Goal: Task Accomplishment & Management: Use online tool/utility

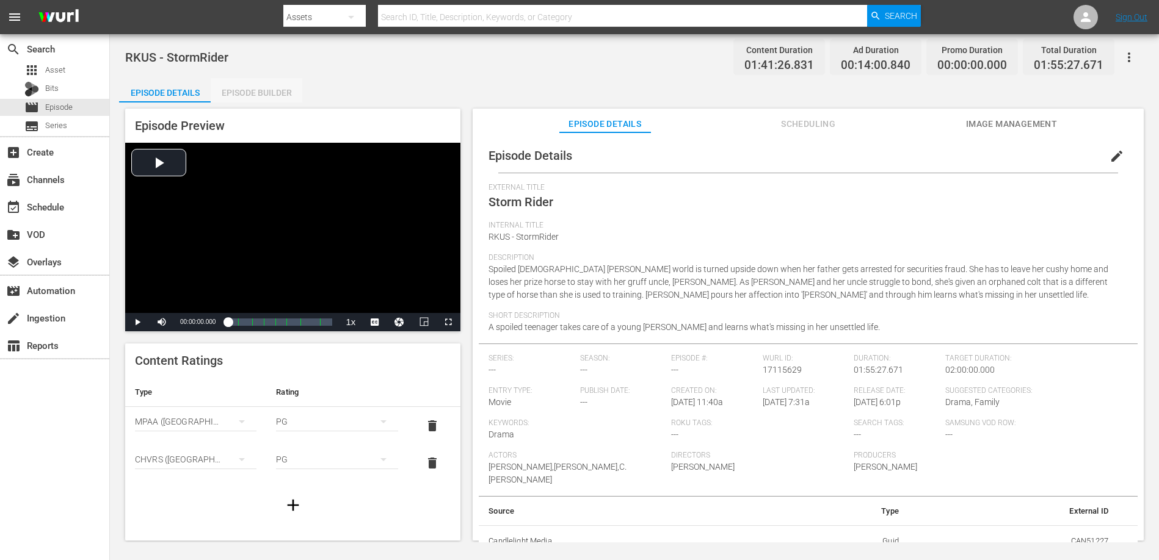
click at [270, 87] on div "Episode Builder" at bounding box center [257, 92] width 92 height 29
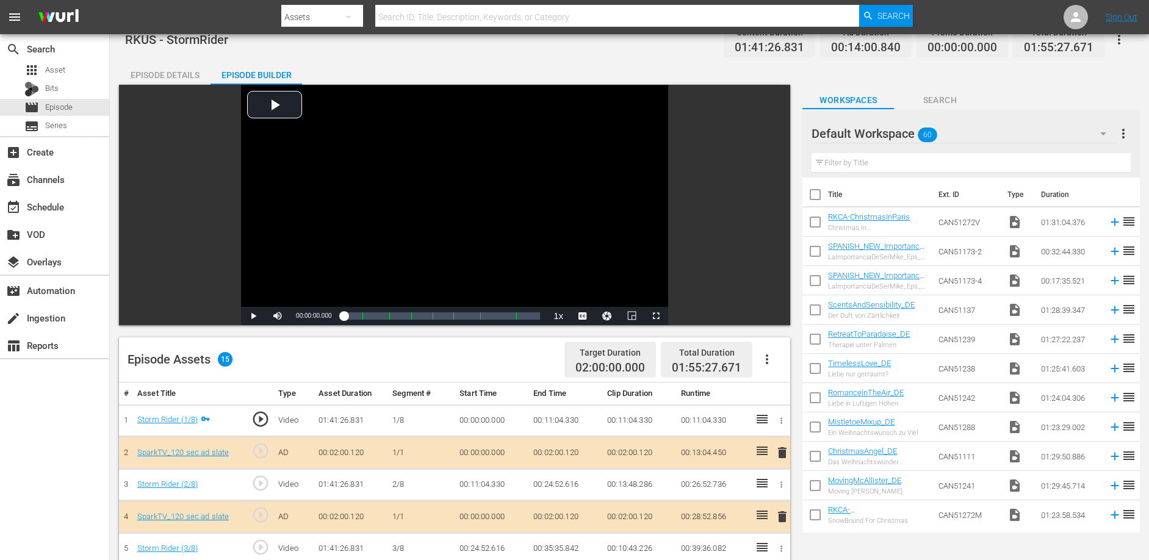
scroll to position [35, 0]
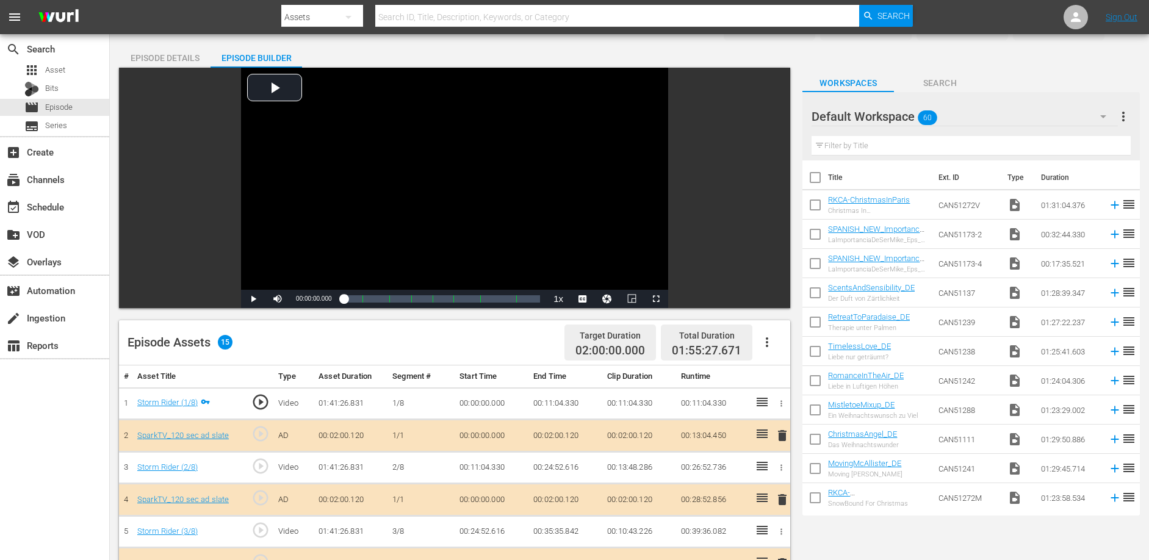
click at [160, 49] on div "Episode Details" at bounding box center [165, 57] width 92 height 29
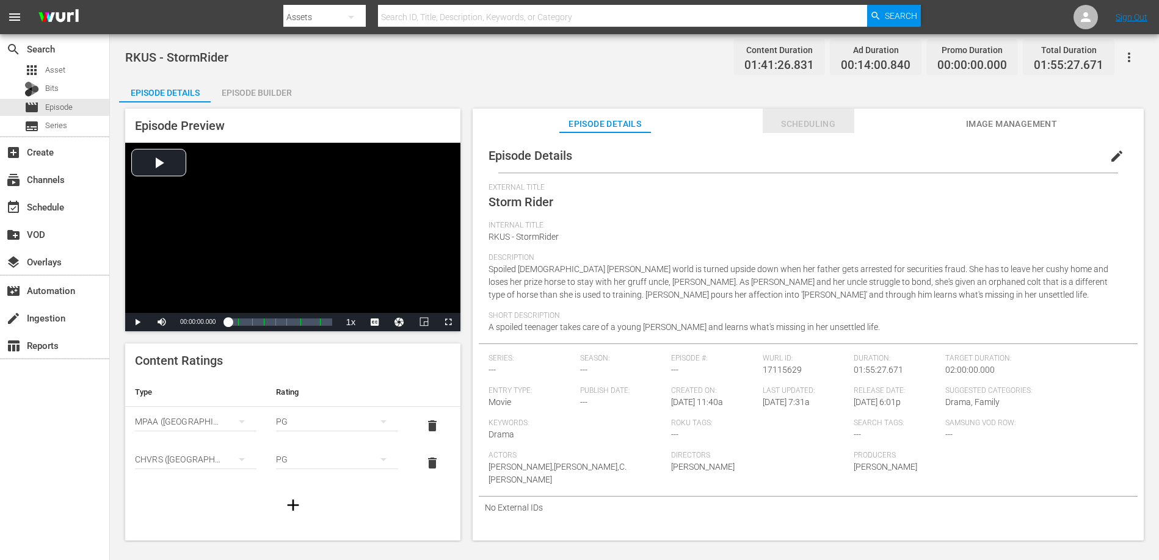
click at [798, 117] on span "Scheduling" at bounding box center [808, 124] width 92 height 15
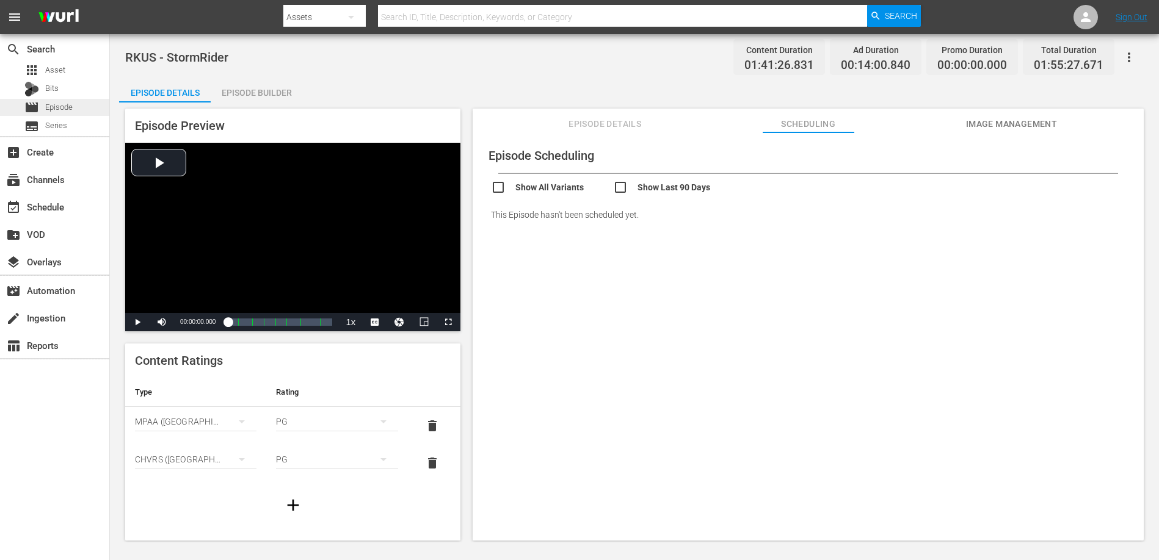
click at [67, 104] on span "Episode" at bounding box center [58, 107] width 27 height 12
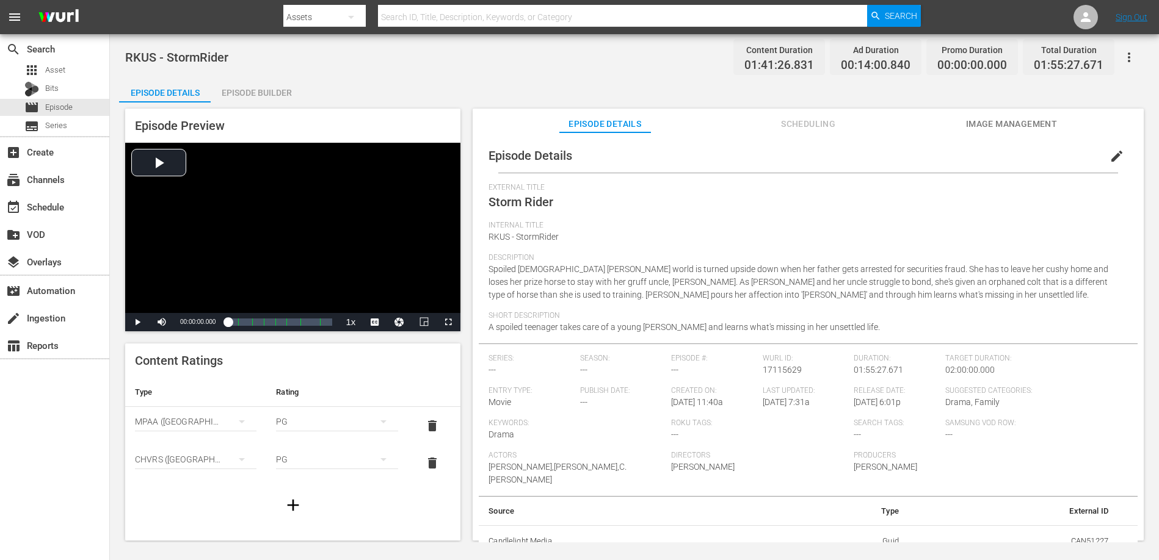
click at [466, 61] on div "RKUS - StormRider Content Duration 01:41:26.831 Ad Duration 00:14:00.840 Promo …" at bounding box center [634, 56] width 1018 height 27
click at [788, 115] on button "Scheduling" at bounding box center [808, 121] width 92 height 24
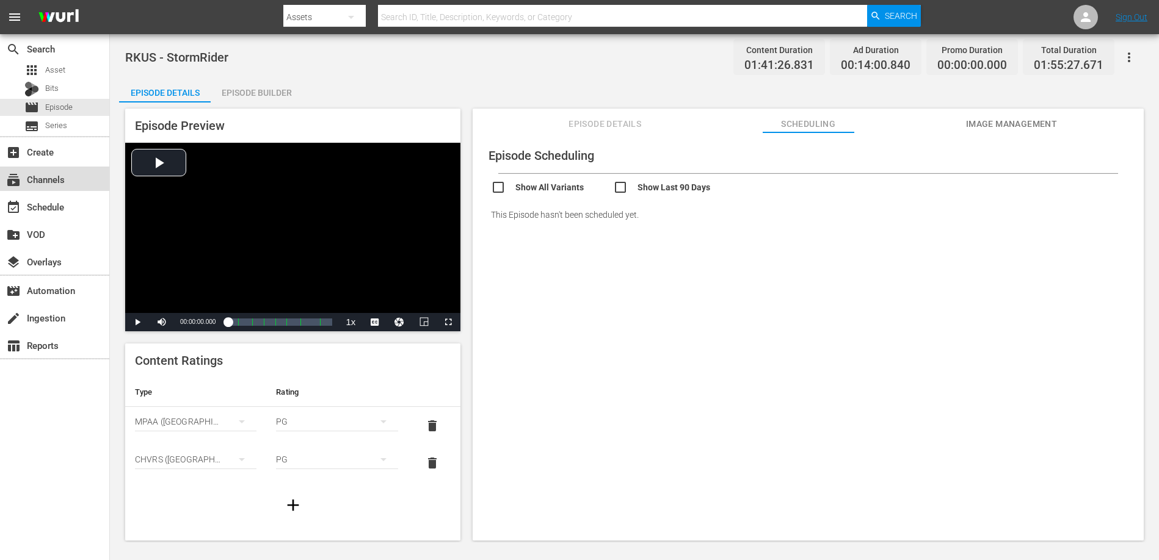
click at [43, 179] on div "subscriptions Channels" at bounding box center [34, 177] width 68 height 11
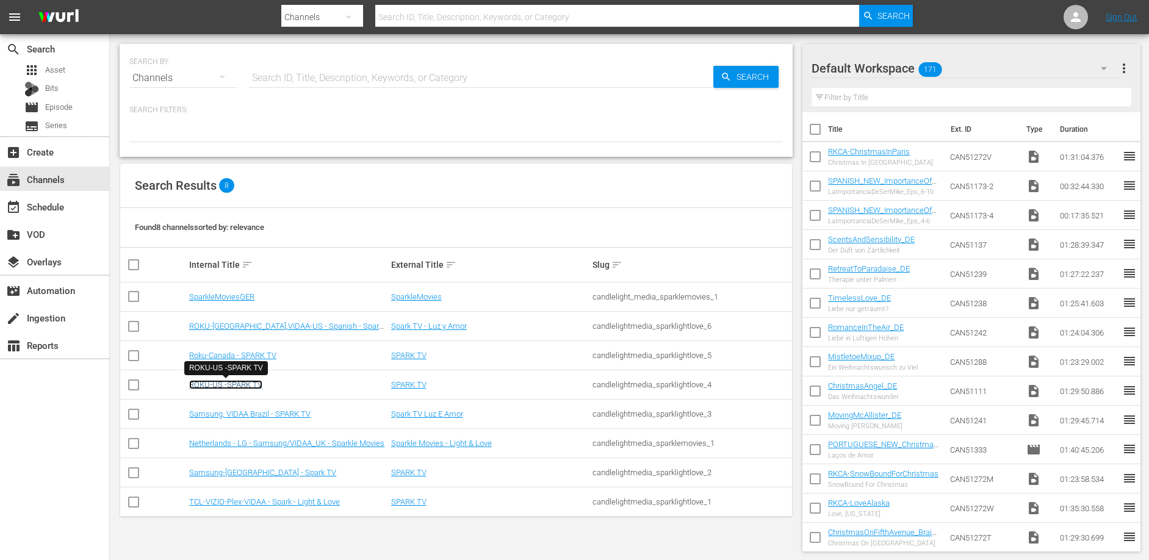
click at [249, 386] on link "ROKU-US -SPARK TV" at bounding box center [225, 384] width 73 height 9
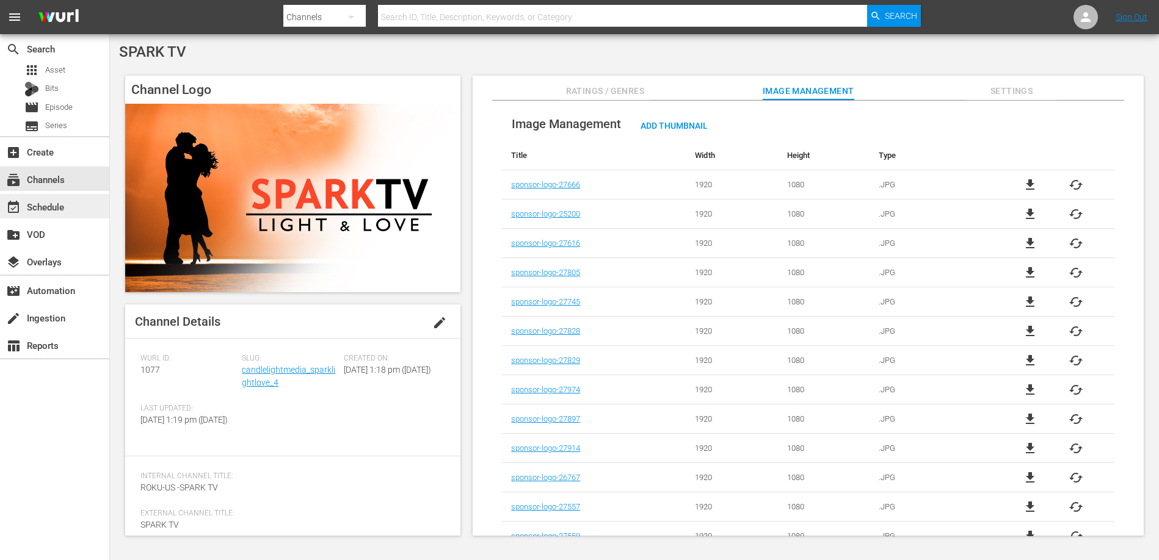
click at [48, 209] on div "event_available Schedule" at bounding box center [34, 205] width 68 height 11
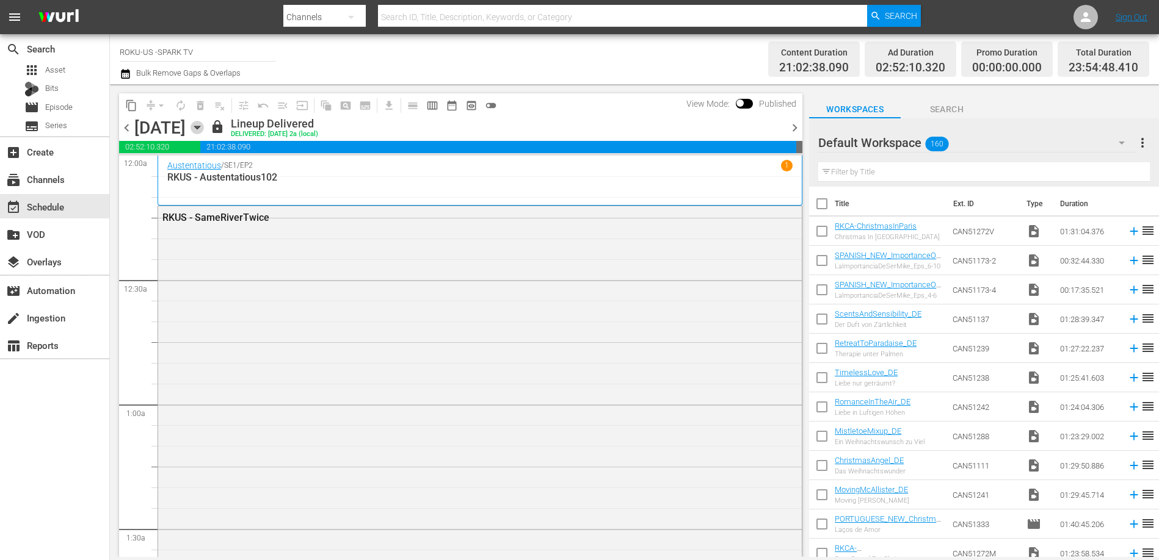
click at [200, 126] on icon "button" at bounding box center [196, 127] width 5 height 3
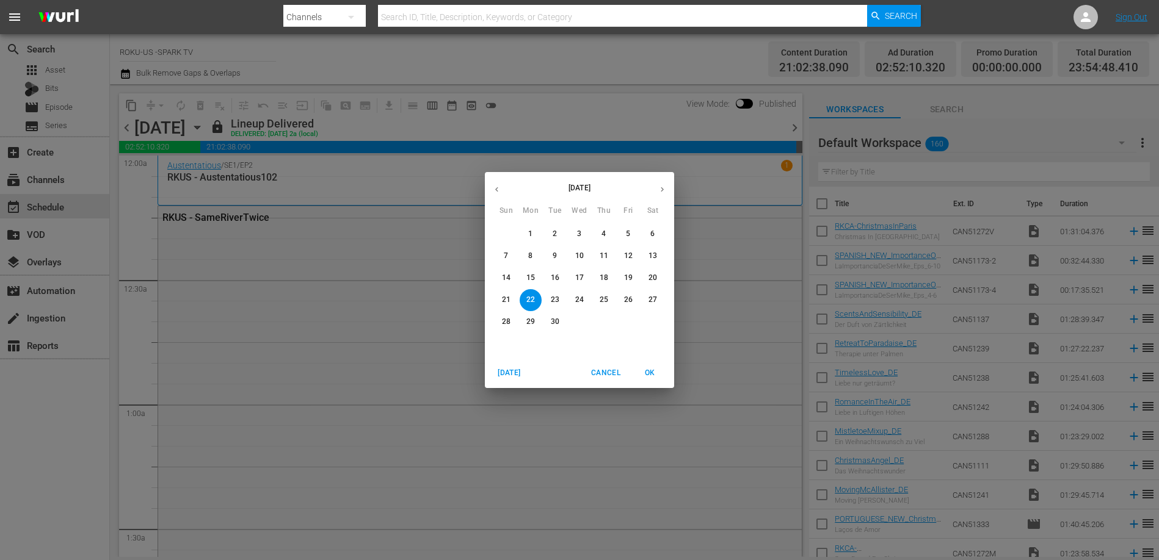
click at [606, 274] on p "18" at bounding box center [603, 278] width 9 height 10
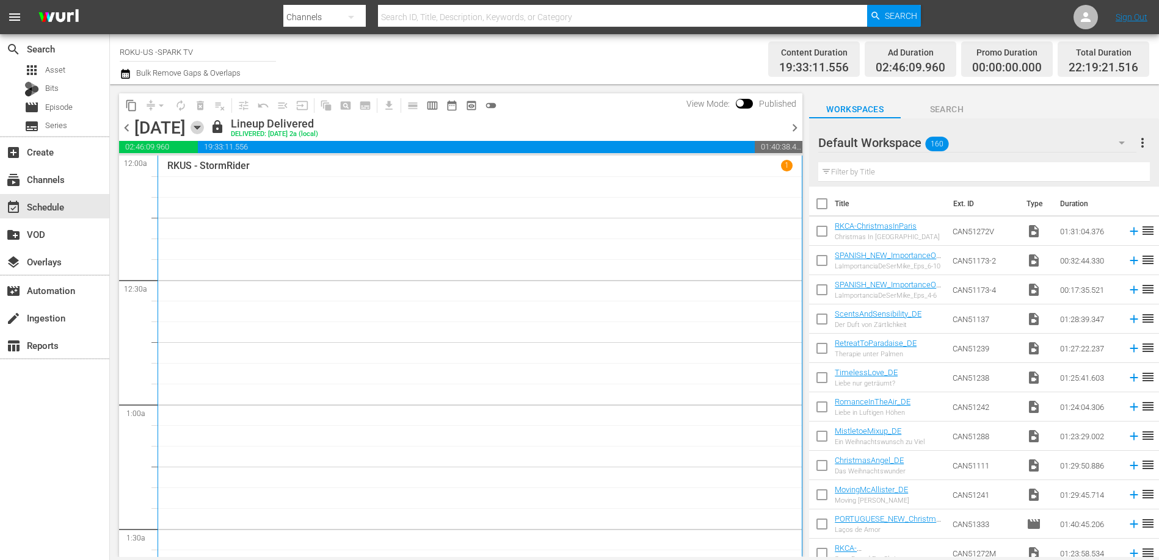
click at [204, 129] on icon "button" at bounding box center [196, 127] width 13 height 13
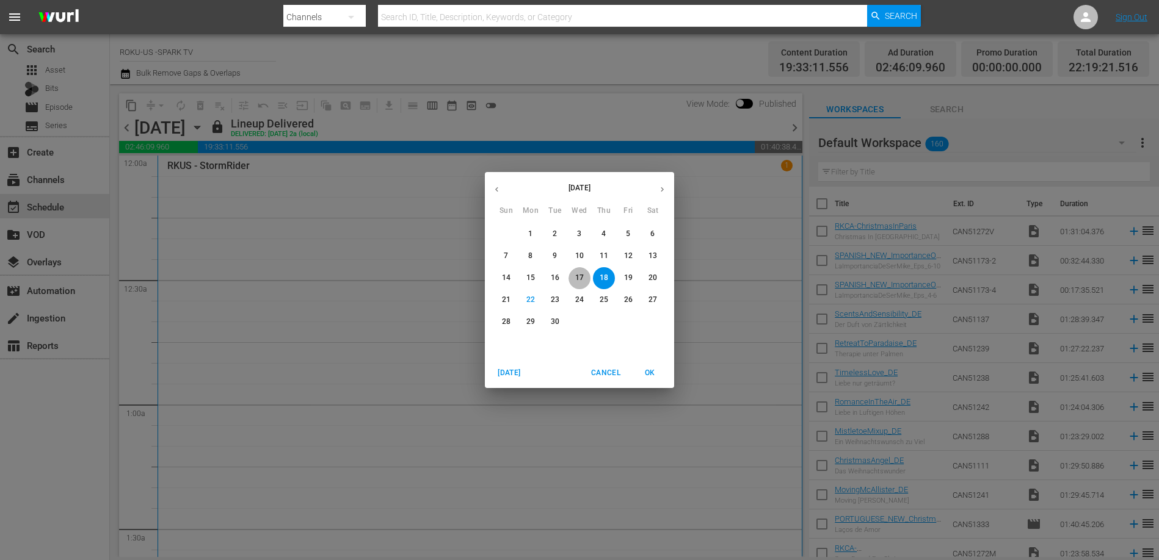
click at [577, 273] on p "17" at bounding box center [579, 278] width 9 height 10
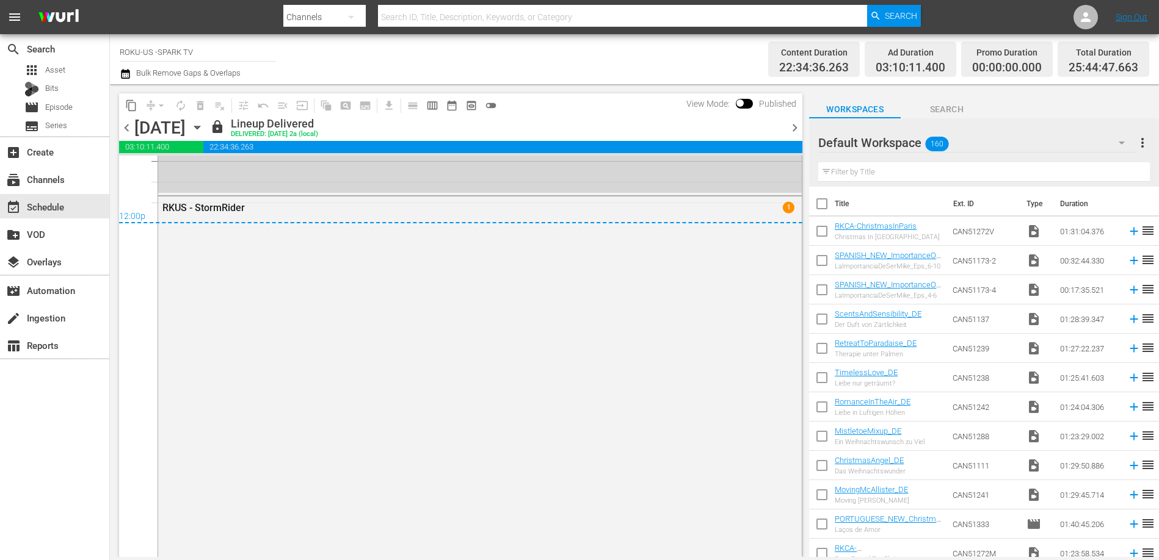
scroll to position [5880, 0]
